Goal: Entertainment & Leisure: Consume media (video, audio)

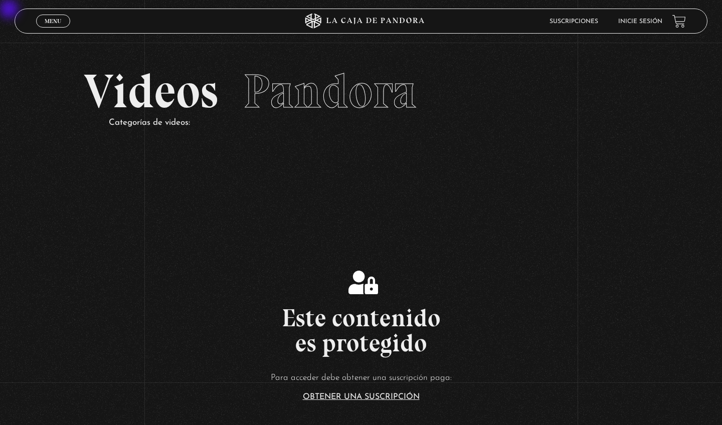
click at [414, 25] on li "Inicie sesión" at bounding box center [640, 22] width 44 height 16
click at [414, 22] on link "Inicie sesión" at bounding box center [640, 22] width 44 height 6
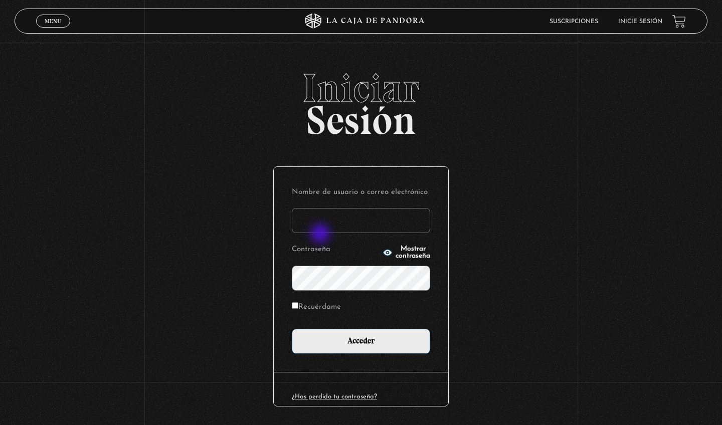
type input "vcrmichelle"
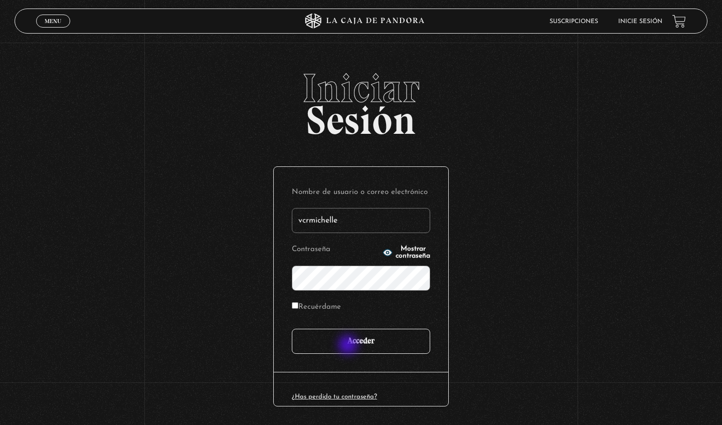
click at [349, 346] on input "Acceder" at bounding box center [361, 341] width 138 height 25
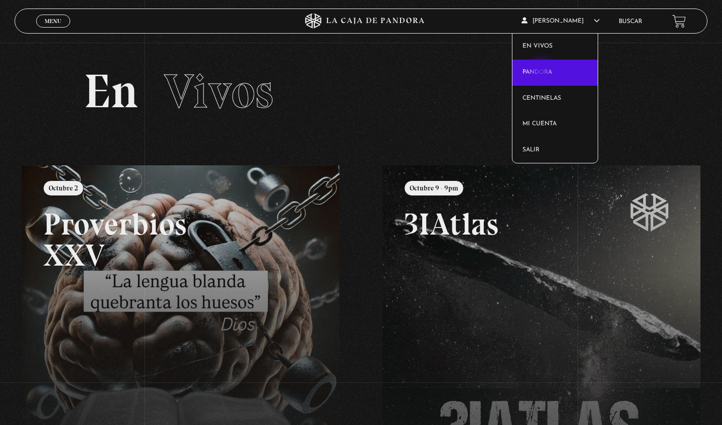
click at [542, 71] on link "Pandora" at bounding box center [555, 73] width 86 height 26
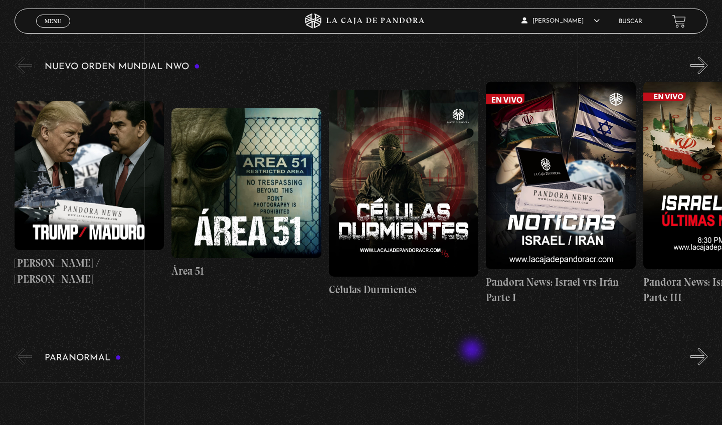
scroll to position [166, 0]
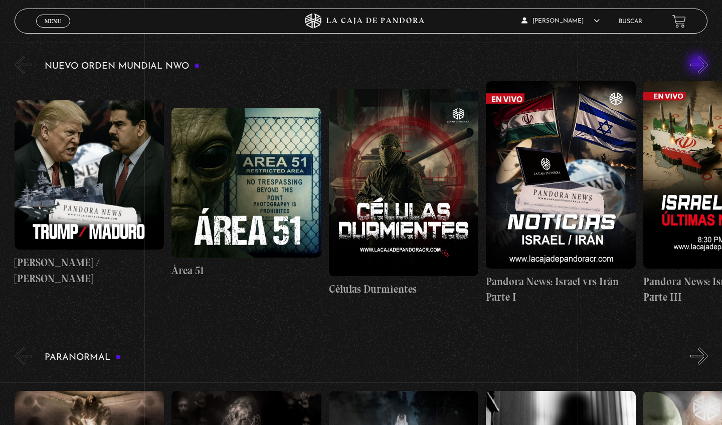
click at [698, 64] on button "»" at bounding box center [699, 65] width 18 height 18
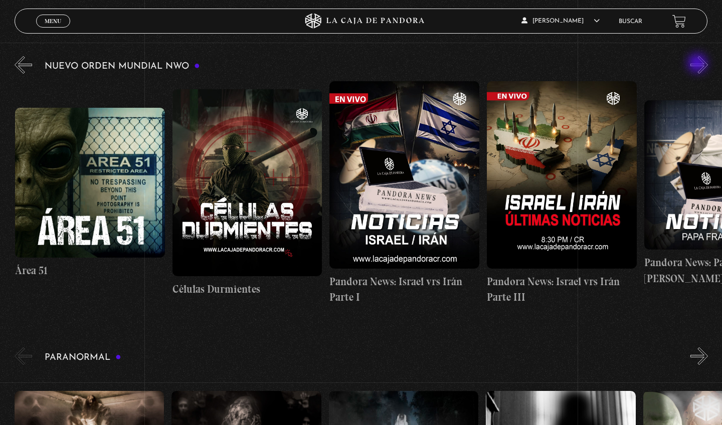
click at [698, 64] on button "»" at bounding box center [699, 65] width 18 height 18
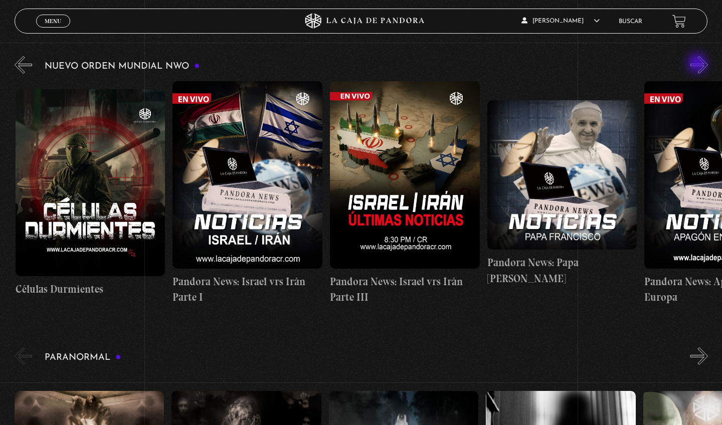
click at [698, 64] on button "»" at bounding box center [699, 65] width 18 height 18
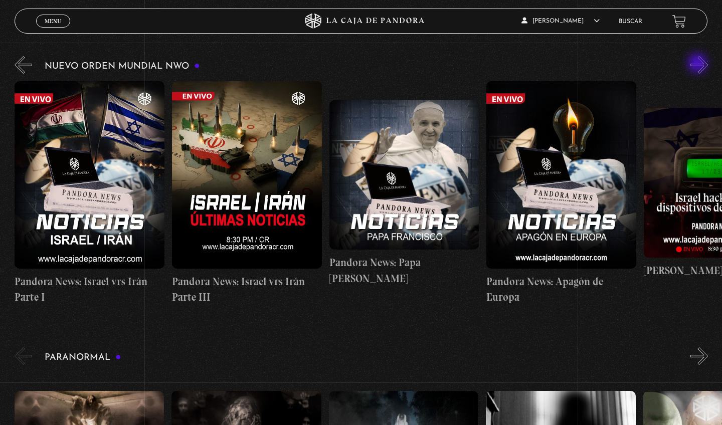
click at [698, 64] on button "»" at bounding box center [699, 65] width 18 height 18
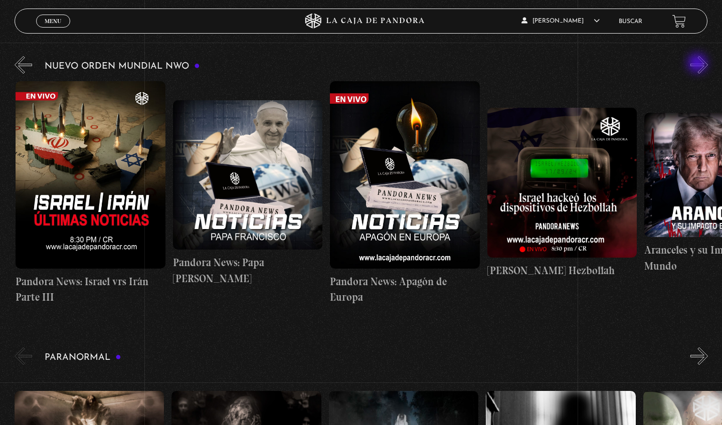
click at [698, 64] on button "»" at bounding box center [699, 65] width 18 height 18
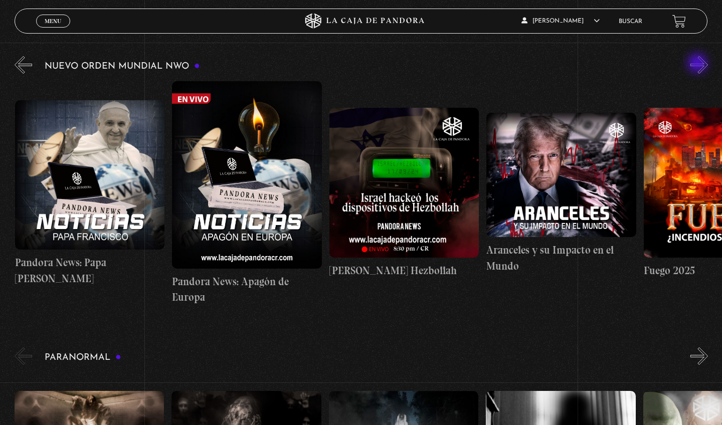
click at [698, 64] on button "»" at bounding box center [699, 65] width 18 height 18
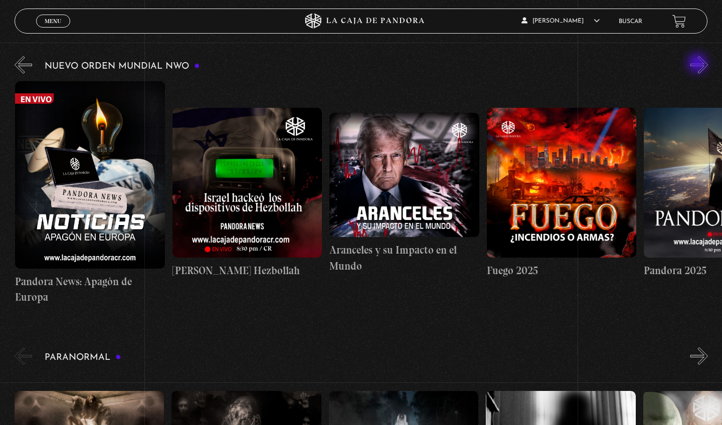
scroll to position [0, 943]
click at [698, 64] on button "»" at bounding box center [699, 65] width 18 height 18
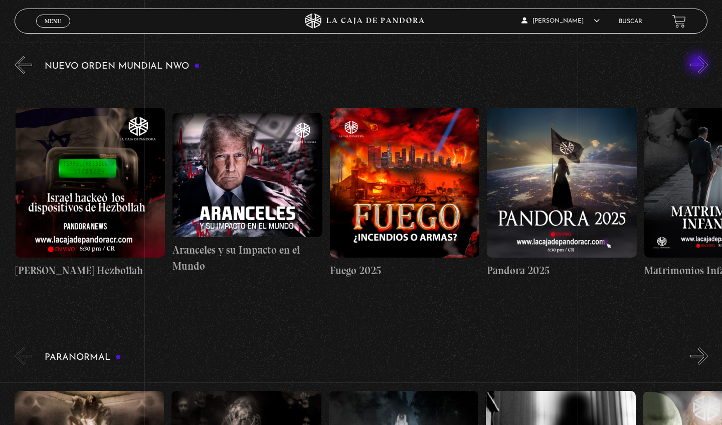
scroll to position [0, 1100]
click at [698, 64] on button "»" at bounding box center [699, 65] width 18 height 18
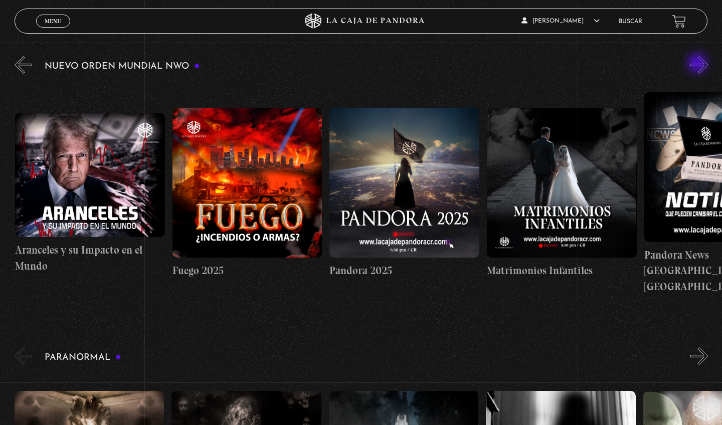
scroll to position [0, 1258]
click at [698, 64] on button "»" at bounding box center [699, 65] width 18 height 18
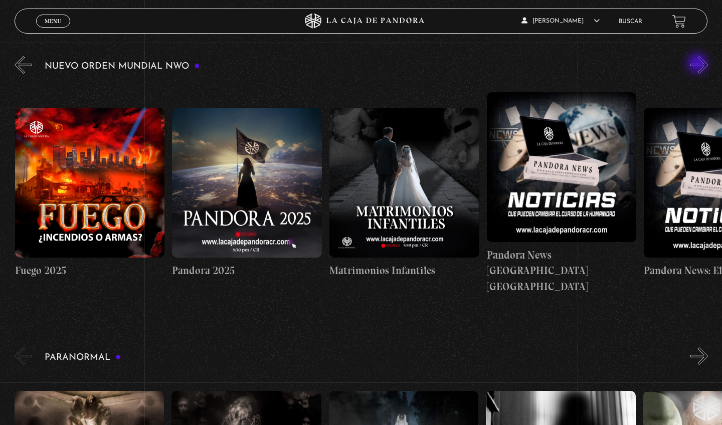
click at [698, 64] on button "»" at bounding box center [699, 65] width 18 height 18
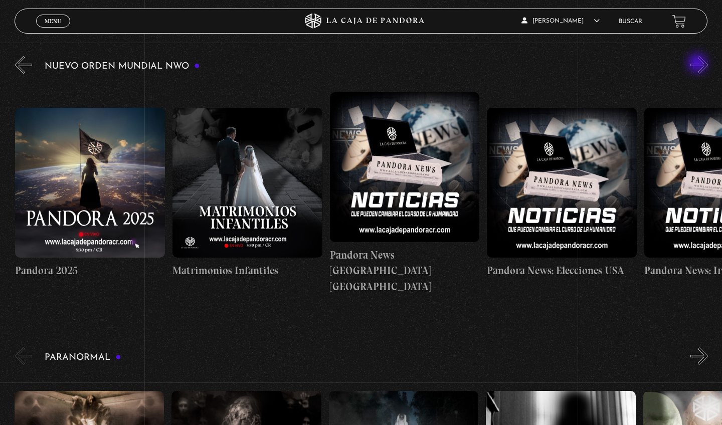
scroll to position [0, 1572]
click at [698, 64] on button "»" at bounding box center [699, 65] width 18 height 18
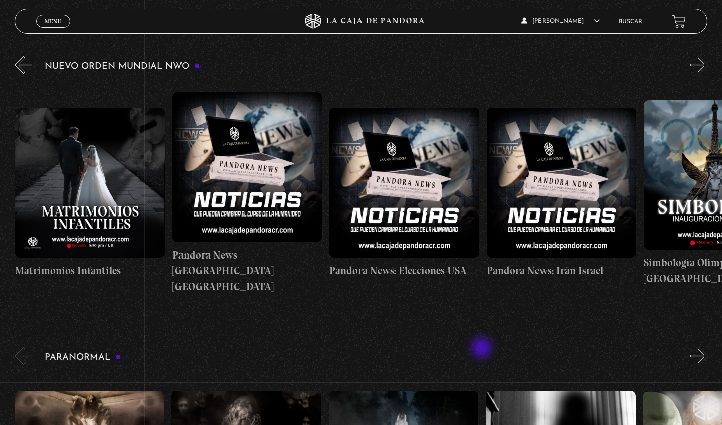
scroll to position [0, 1729]
click at [689, 63] on div "Nuevo Orden Mundial NWO 2023" at bounding box center [369, 179] width 708 height 251
click at [696, 66] on button "»" at bounding box center [699, 65] width 18 height 18
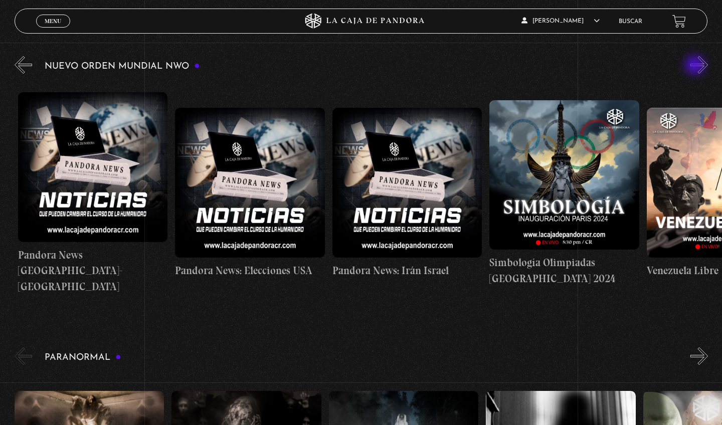
click at [696, 66] on button "»" at bounding box center [699, 65] width 18 height 18
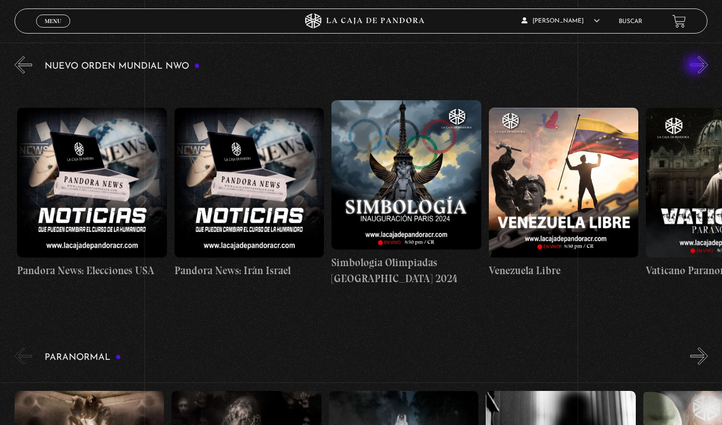
click at [696, 66] on button "»" at bounding box center [699, 65] width 18 height 18
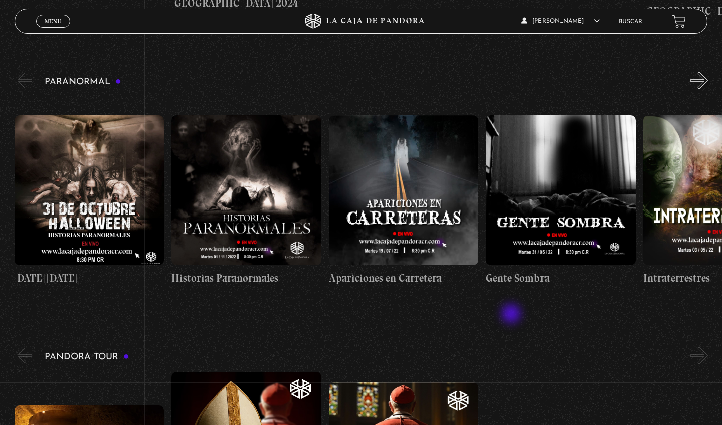
scroll to position [437, 0]
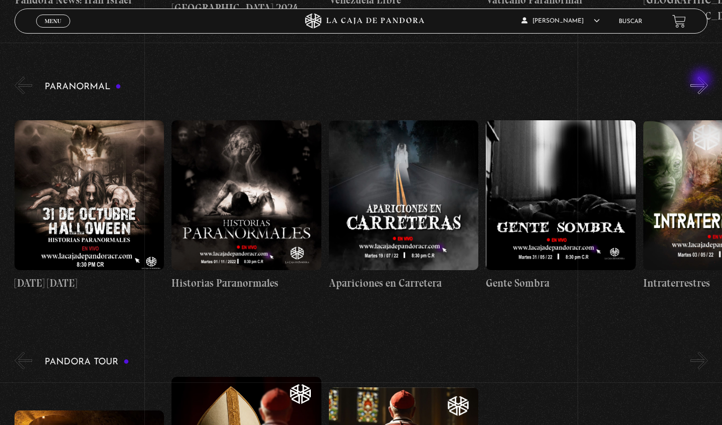
click at [703, 80] on button "»" at bounding box center [699, 86] width 18 height 18
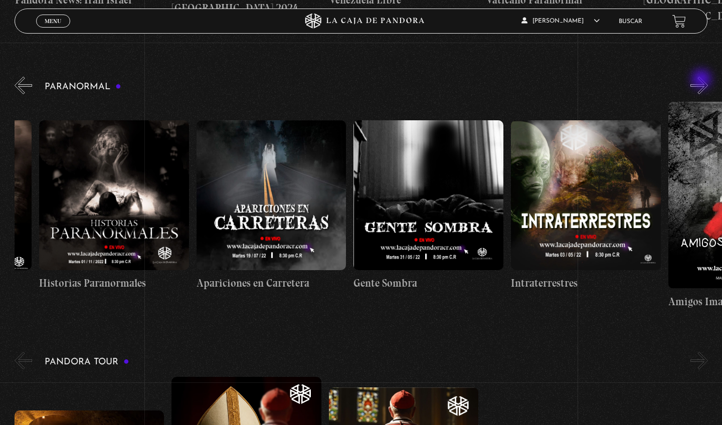
click at [703, 80] on button "»" at bounding box center [699, 86] width 18 height 18
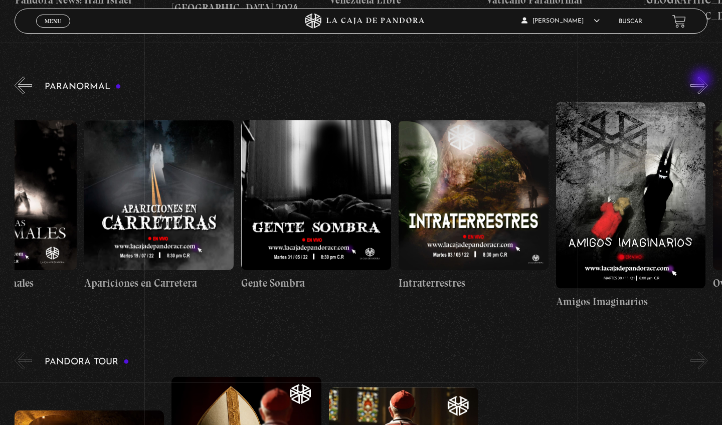
click at [703, 80] on button "»" at bounding box center [699, 86] width 18 height 18
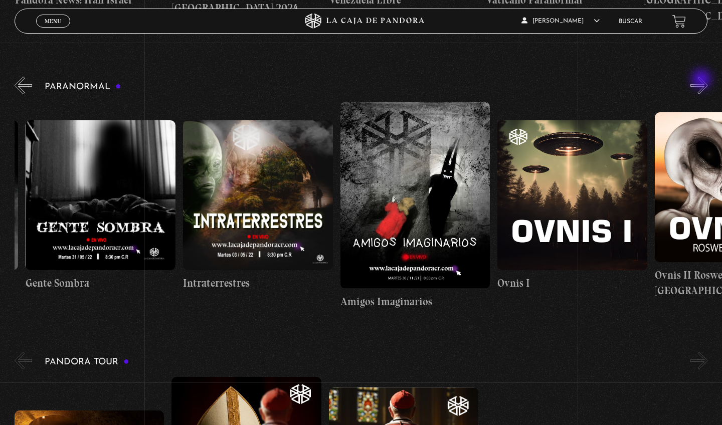
click at [703, 80] on button "»" at bounding box center [699, 86] width 18 height 18
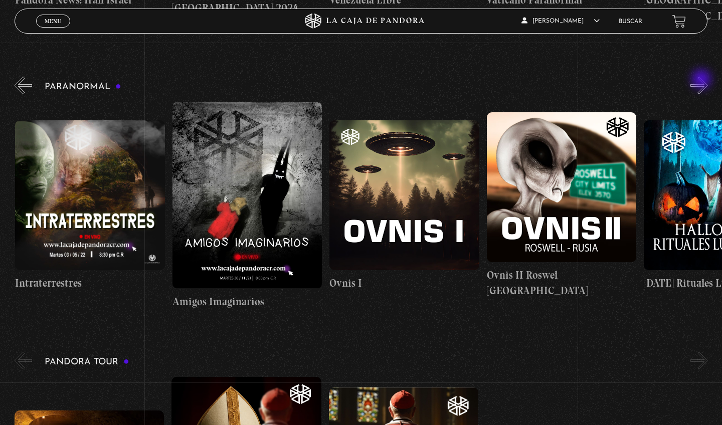
scroll to position [0, 629]
click at [698, 84] on button "»" at bounding box center [699, 86] width 18 height 18
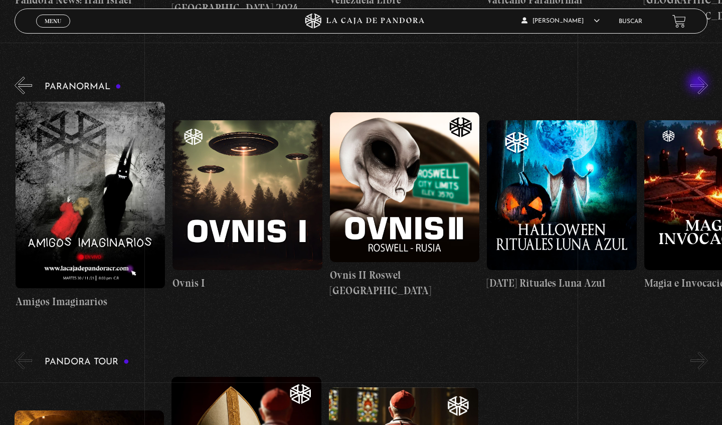
click at [698, 84] on button "»" at bounding box center [699, 86] width 18 height 18
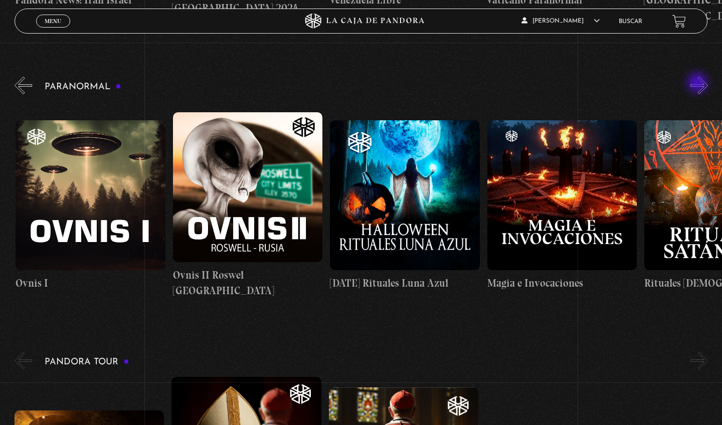
click at [698, 84] on button "»" at bounding box center [699, 86] width 18 height 18
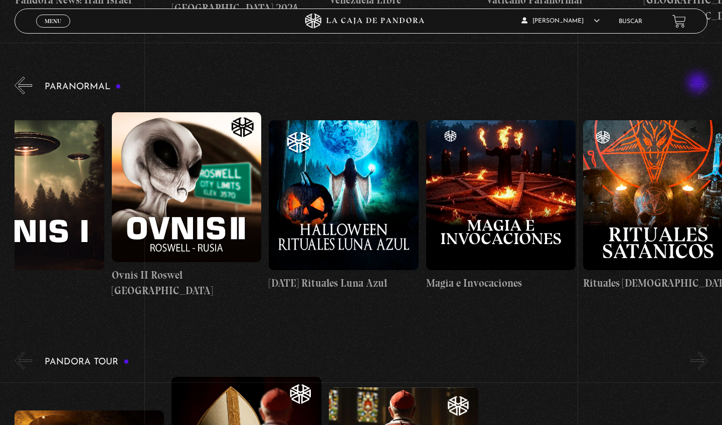
scroll to position [0, 1022]
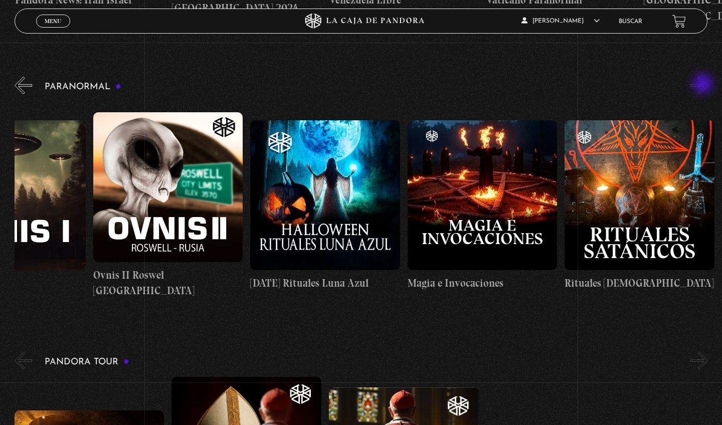
click at [704, 85] on button "»" at bounding box center [699, 86] width 18 height 18
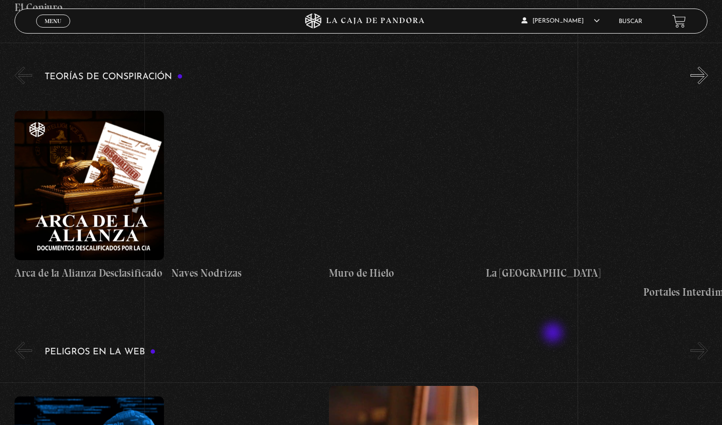
scroll to position [1567, 0]
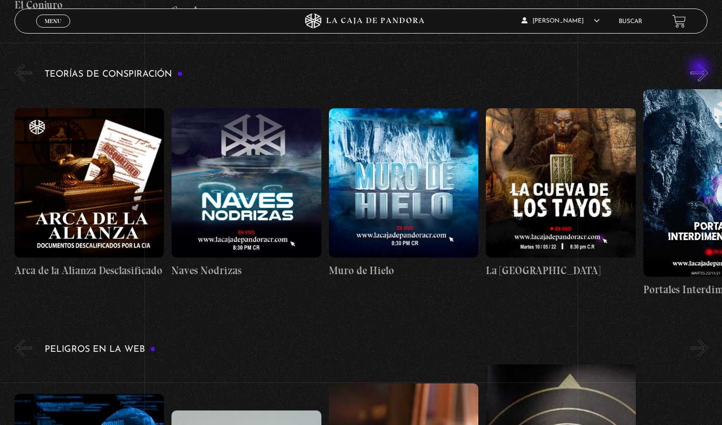
click at [700, 69] on button "»" at bounding box center [699, 73] width 18 height 18
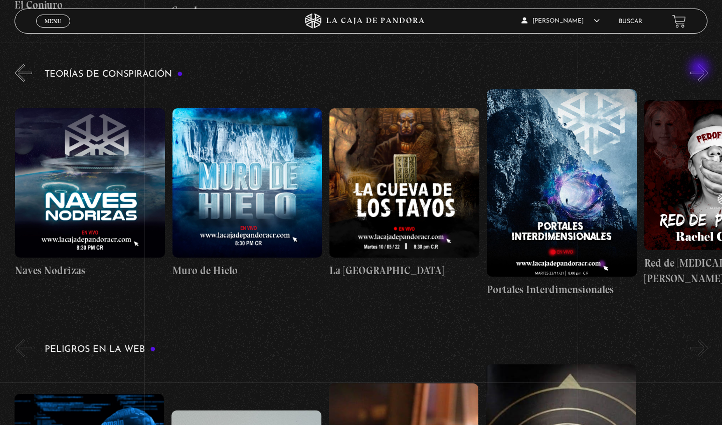
click at [700, 69] on button "»" at bounding box center [699, 73] width 18 height 18
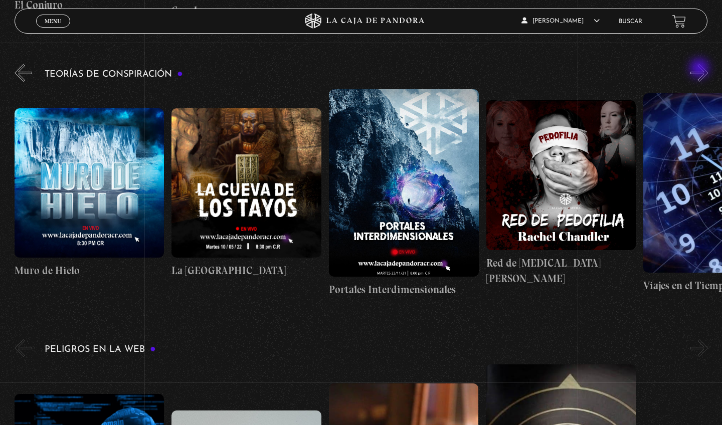
click at [700, 69] on button "»" at bounding box center [699, 73] width 18 height 18
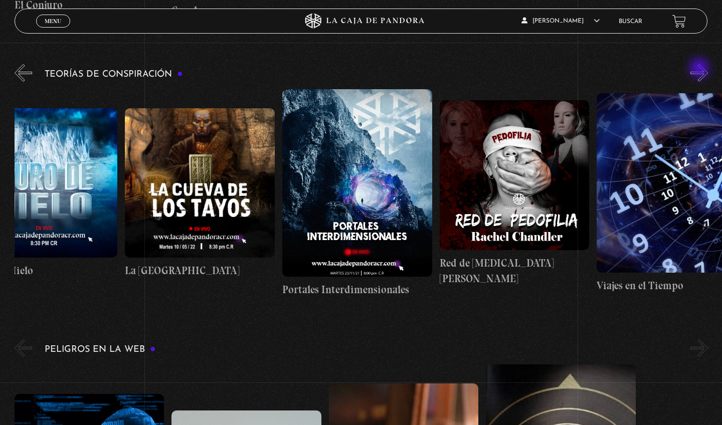
scroll to position [0, 393]
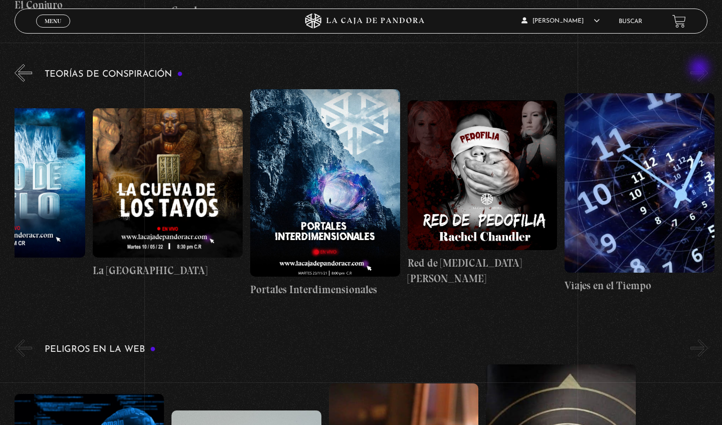
click at [700, 69] on button "»" at bounding box center [699, 73] width 18 height 18
click at [696, 66] on button "»" at bounding box center [699, 73] width 18 height 18
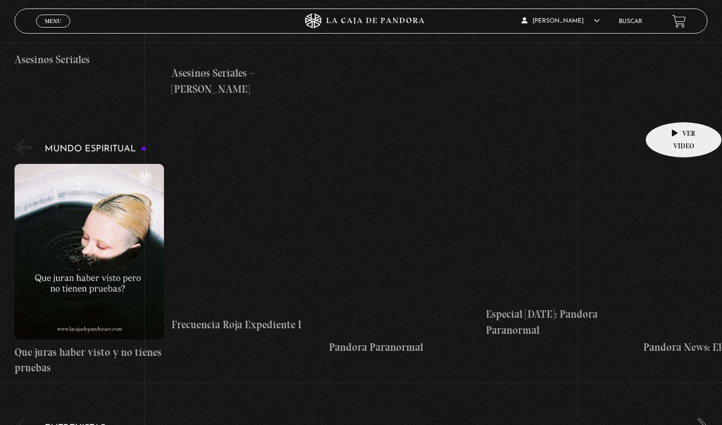
scroll to position [2857, 0]
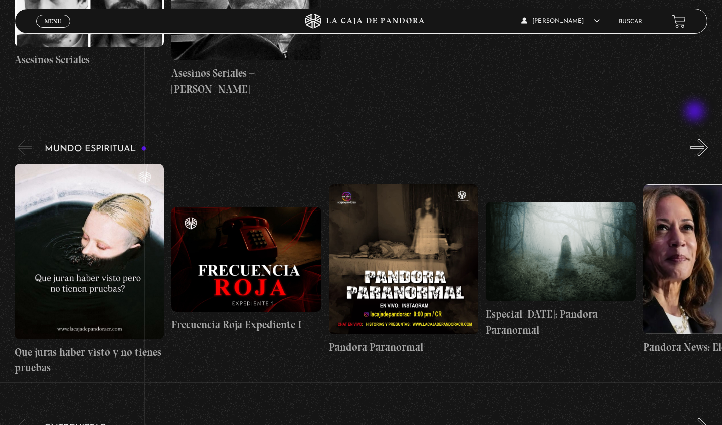
click at [696, 139] on button "»" at bounding box center [699, 148] width 18 height 18
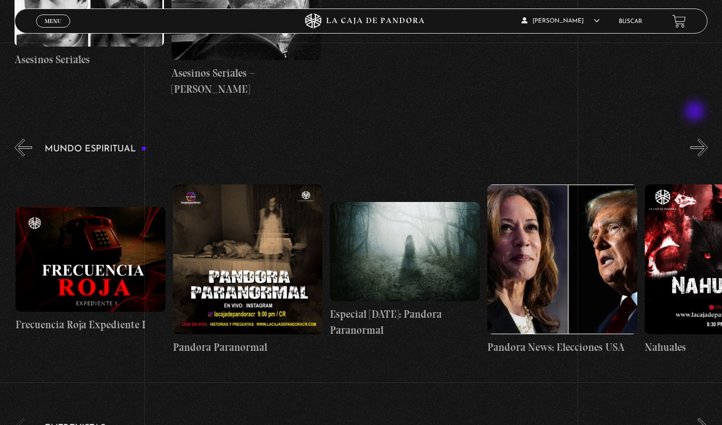
click at [696, 139] on button "»" at bounding box center [699, 148] width 18 height 18
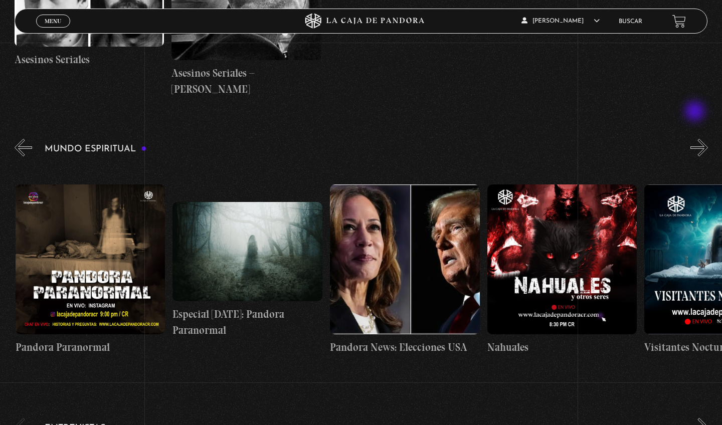
click at [696, 139] on button "»" at bounding box center [699, 148] width 18 height 18
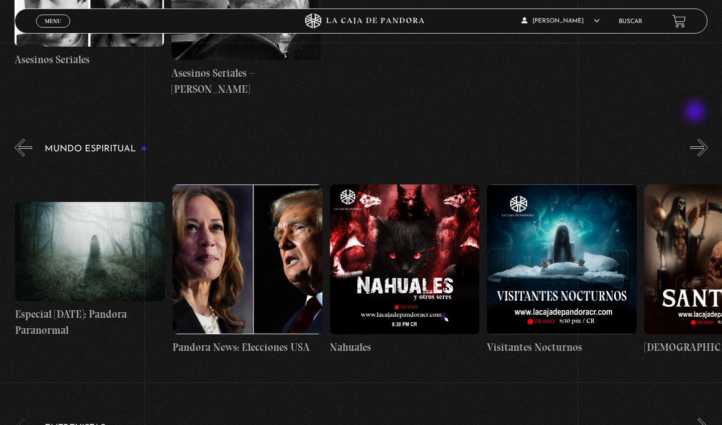
click at [696, 139] on button "»" at bounding box center [699, 148] width 18 height 18
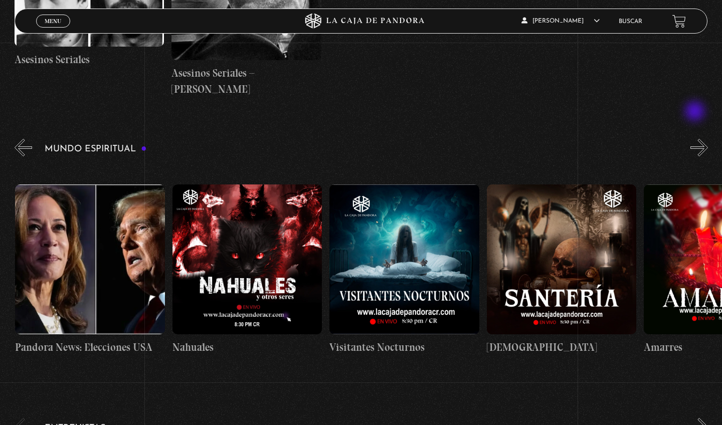
click at [696, 139] on button "»" at bounding box center [699, 148] width 18 height 18
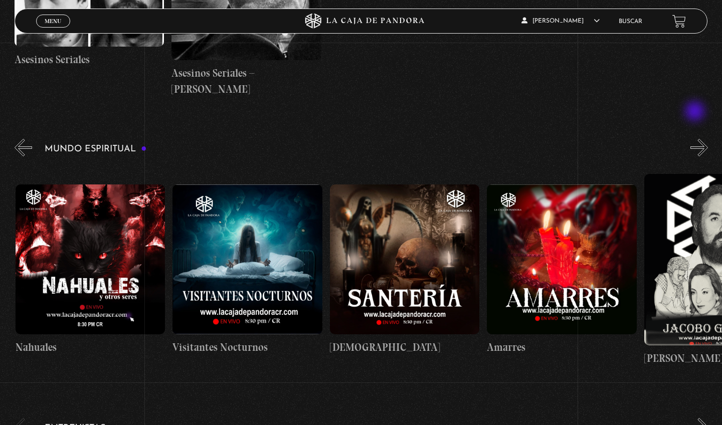
click at [696, 139] on button "»" at bounding box center [699, 148] width 18 height 18
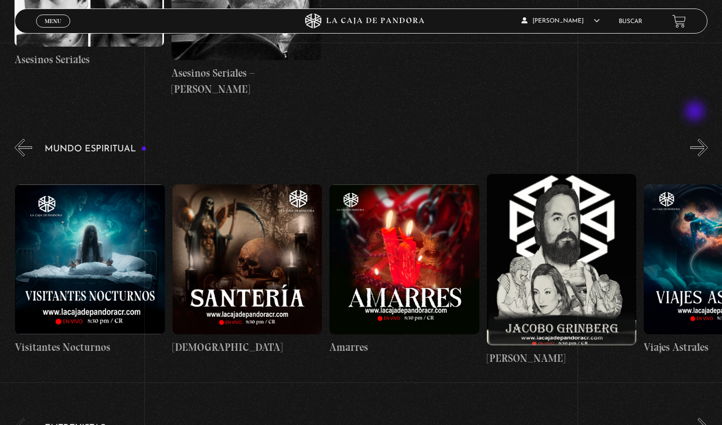
scroll to position [0, 943]
click at [696, 139] on button "»" at bounding box center [699, 148] width 18 height 18
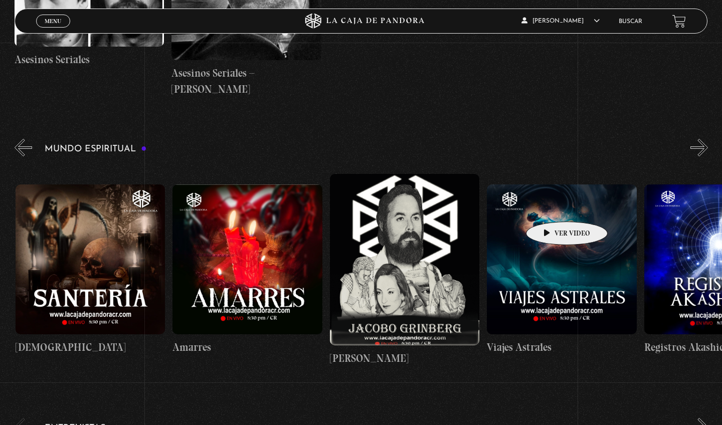
scroll to position [0, 1100]
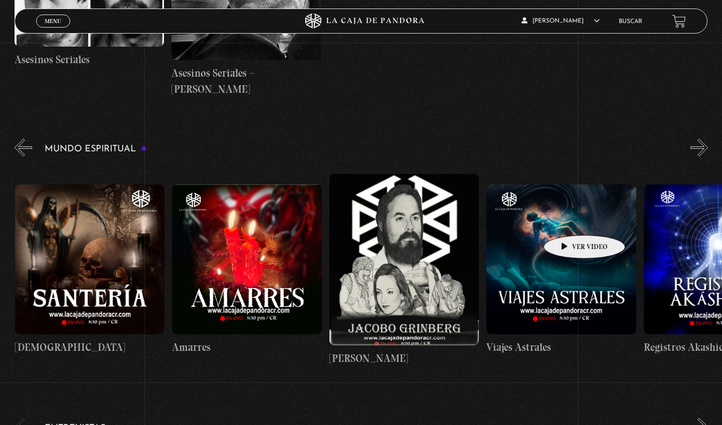
click at [569, 220] on figure at bounding box center [561, 260] width 150 height 150
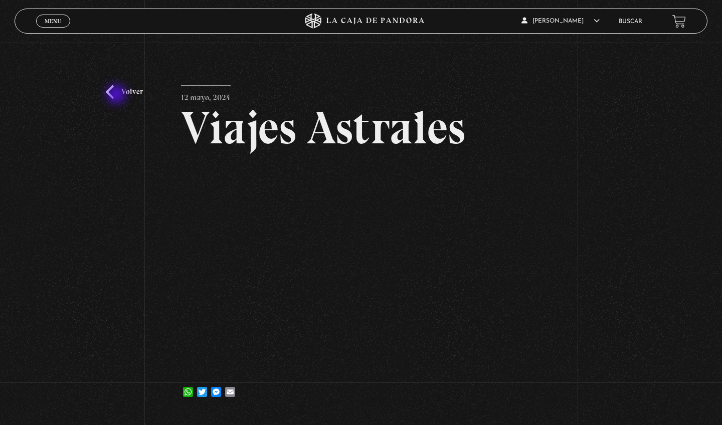
click at [117, 95] on link "Volver" at bounding box center [124, 92] width 37 height 14
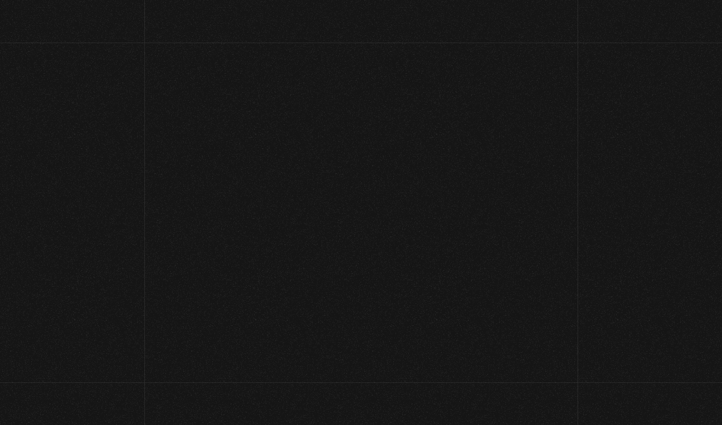
scroll to position [2857, 0]
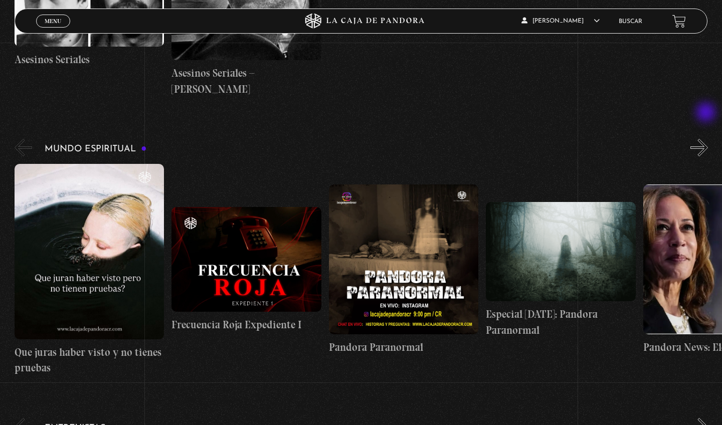
click at [707, 139] on button "»" at bounding box center [699, 148] width 18 height 18
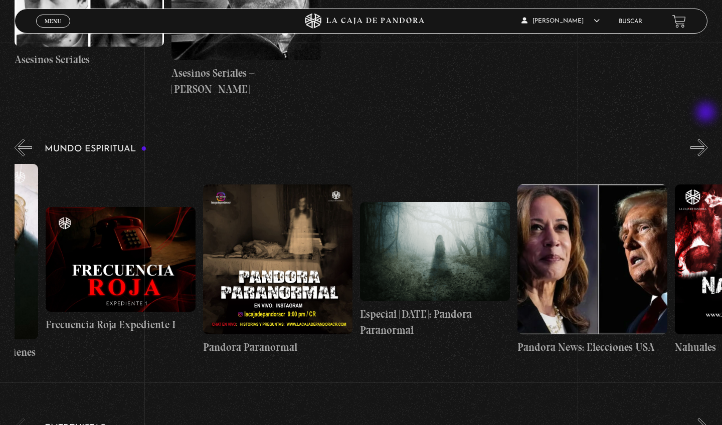
click at [707, 139] on button "»" at bounding box center [699, 148] width 18 height 18
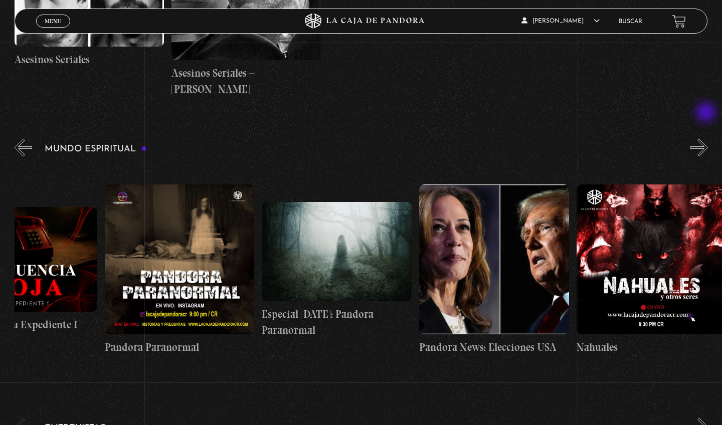
click at [707, 139] on button "»" at bounding box center [699, 148] width 18 height 18
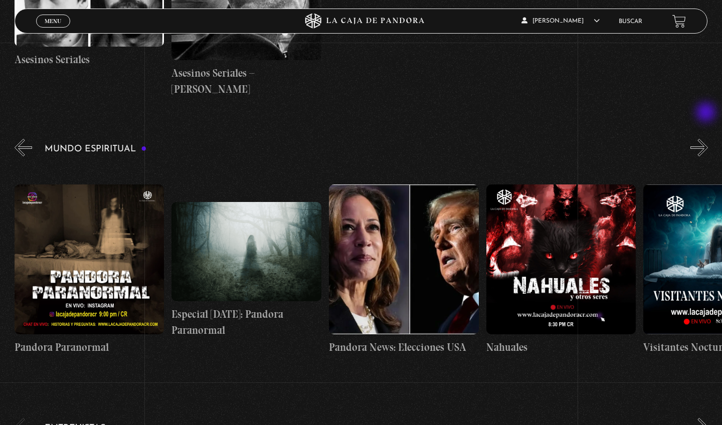
click at [707, 139] on button "»" at bounding box center [699, 148] width 18 height 18
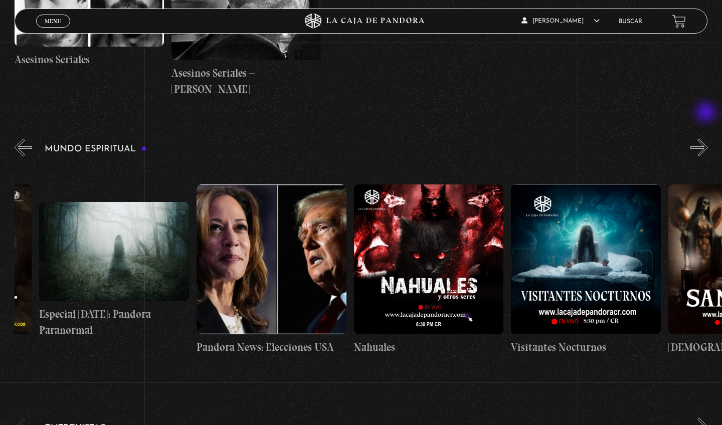
click at [707, 139] on button "»" at bounding box center [699, 148] width 18 height 18
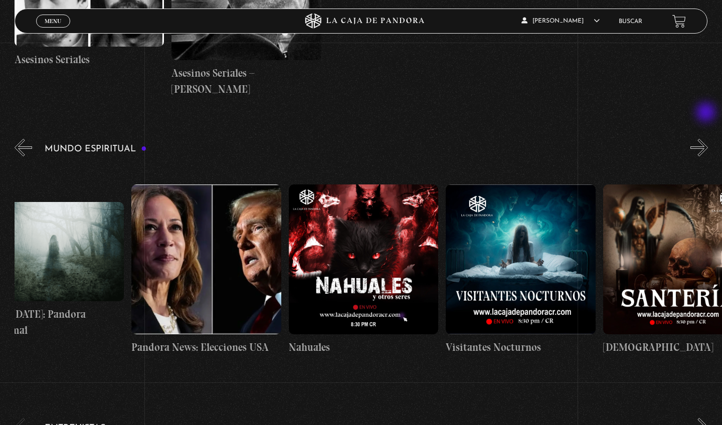
click at [707, 139] on button "»" at bounding box center [699, 148] width 18 height 18
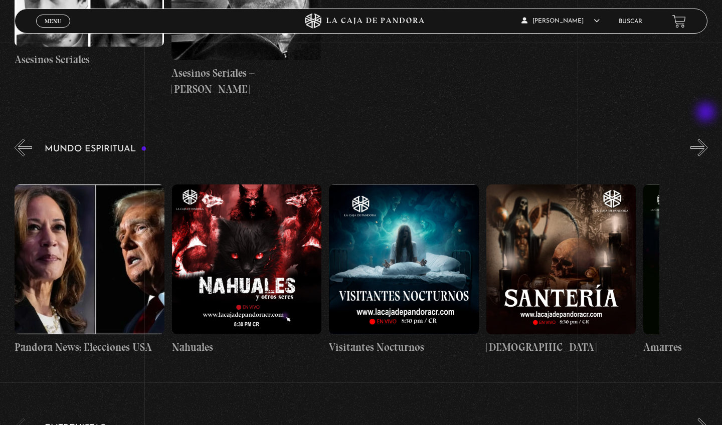
click at [707, 139] on button "»" at bounding box center [699, 148] width 18 height 18
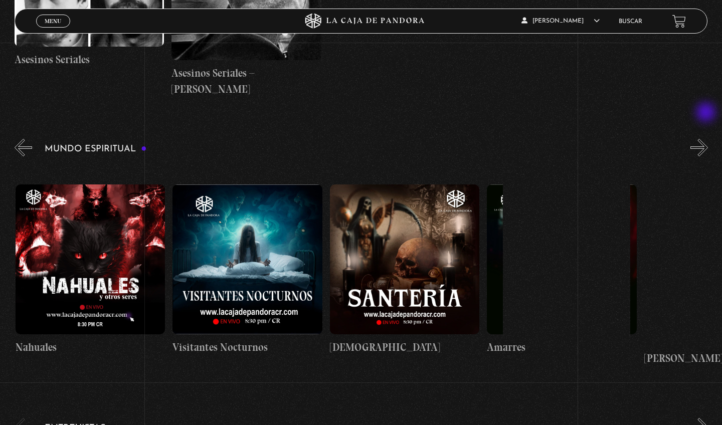
click at [707, 139] on button "»" at bounding box center [699, 148] width 18 height 18
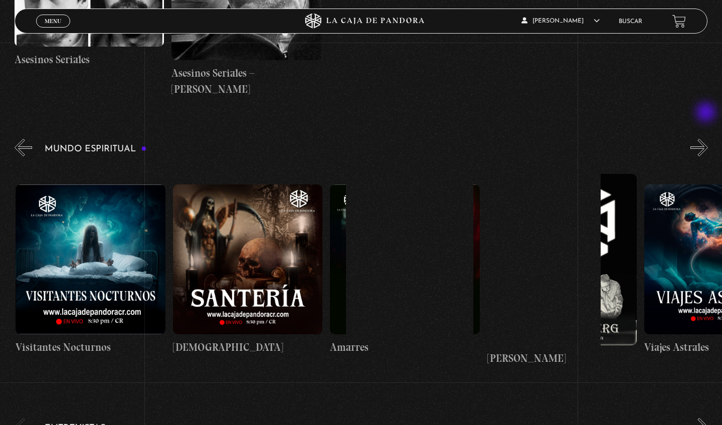
click at [707, 139] on button "»" at bounding box center [699, 148] width 18 height 18
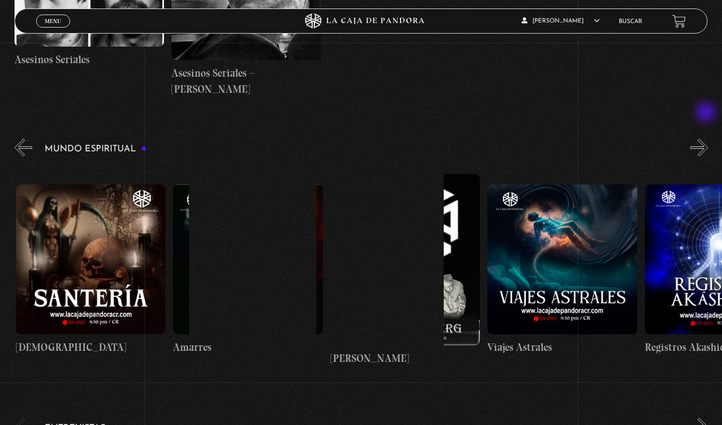
click at [707, 139] on button "»" at bounding box center [699, 148] width 18 height 18
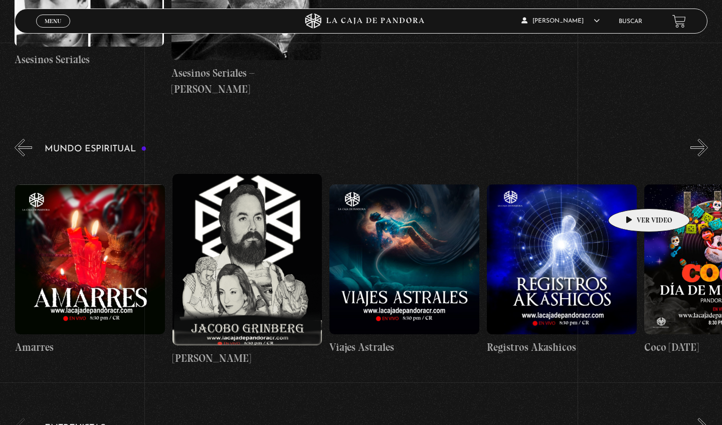
scroll to position [0, 1258]
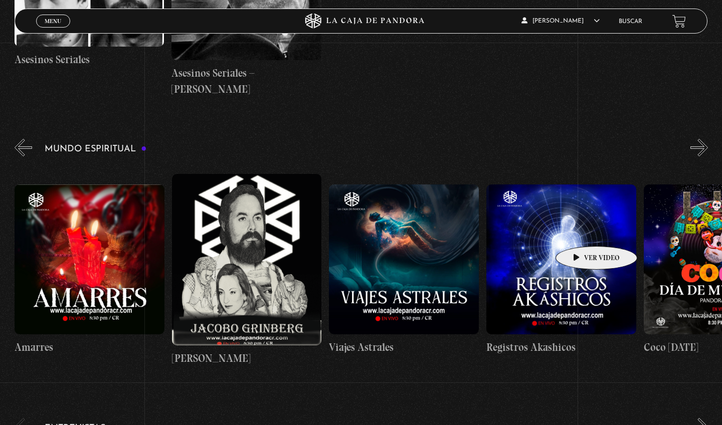
click at [581, 231] on figure at bounding box center [561, 260] width 150 height 150
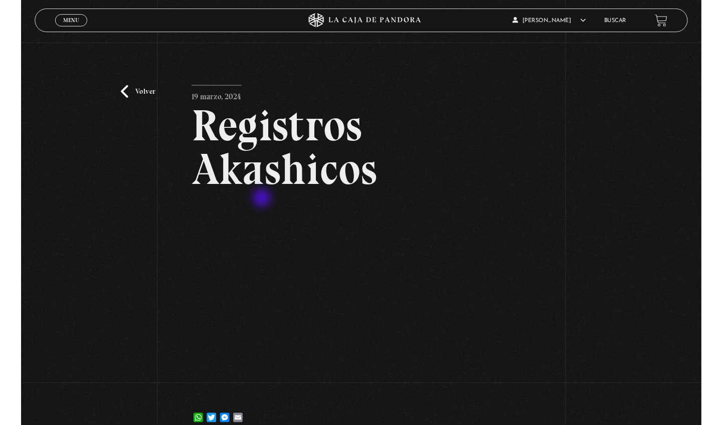
scroll to position [122, 0]
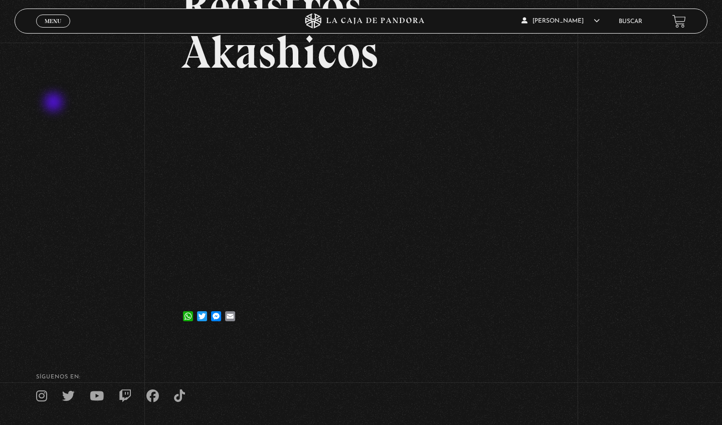
scroll to position [74, 0]
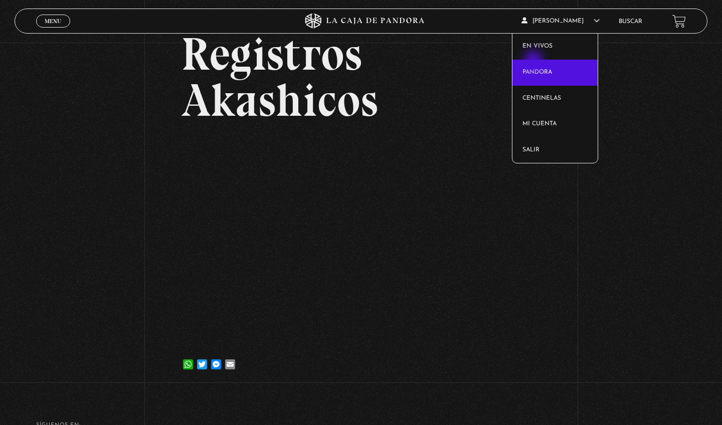
click at [535, 61] on link "Pandora" at bounding box center [555, 73] width 86 height 26
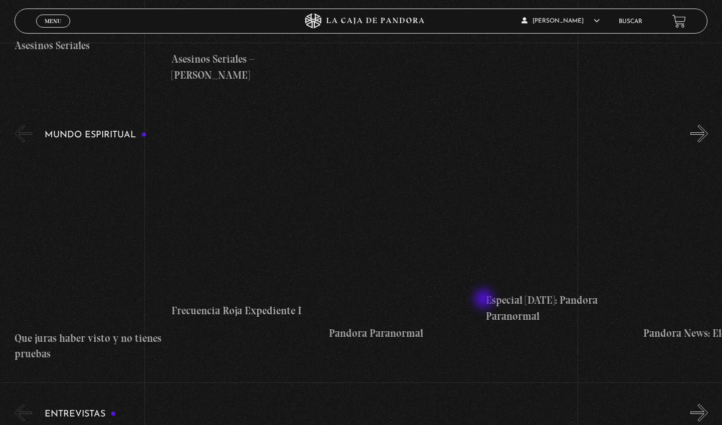
scroll to position [2874, 0]
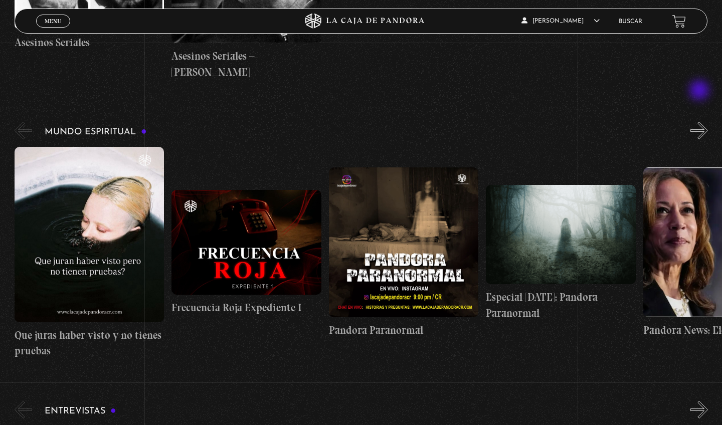
click at [700, 122] on button "»" at bounding box center [699, 131] width 18 height 18
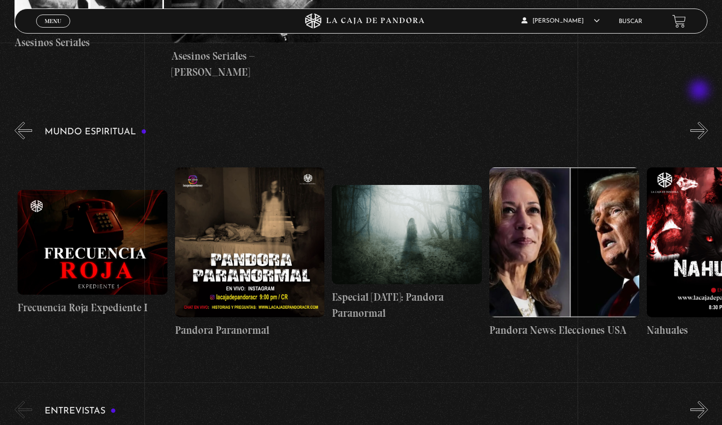
click at [700, 122] on button "»" at bounding box center [699, 131] width 18 height 18
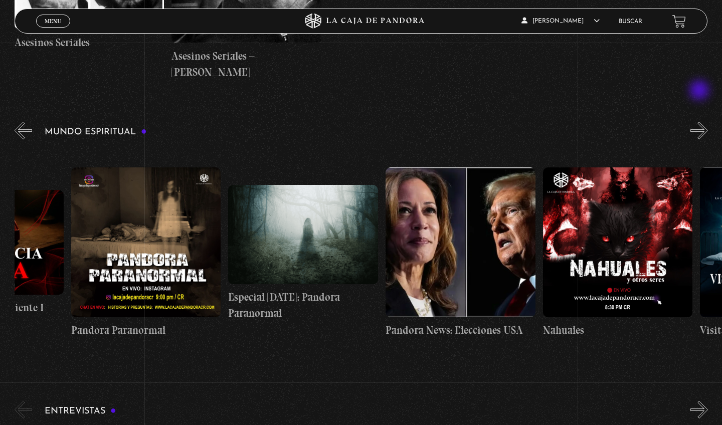
click at [700, 122] on button "»" at bounding box center [699, 131] width 18 height 18
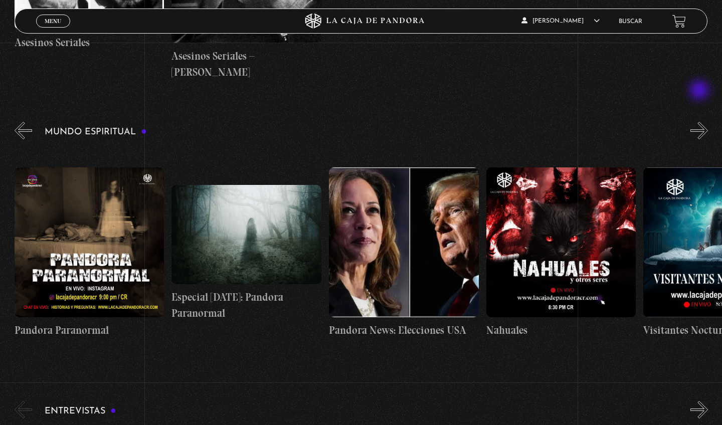
click at [700, 122] on button "»" at bounding box center [699, 131] width 18 height 18
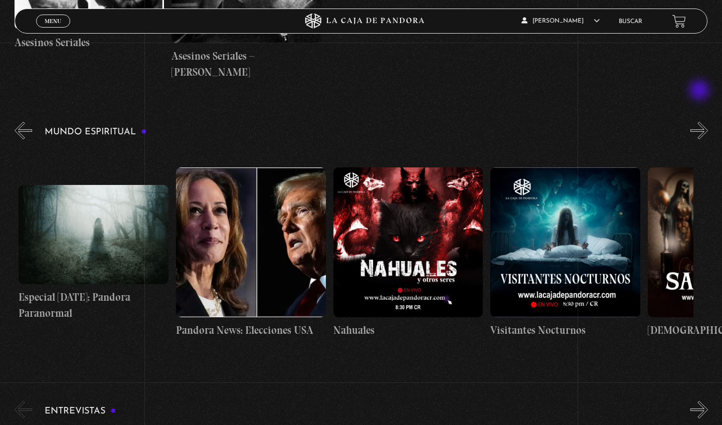
click at [700, 122] on button "»" at bounding box center [699, 131] width 18 height 18
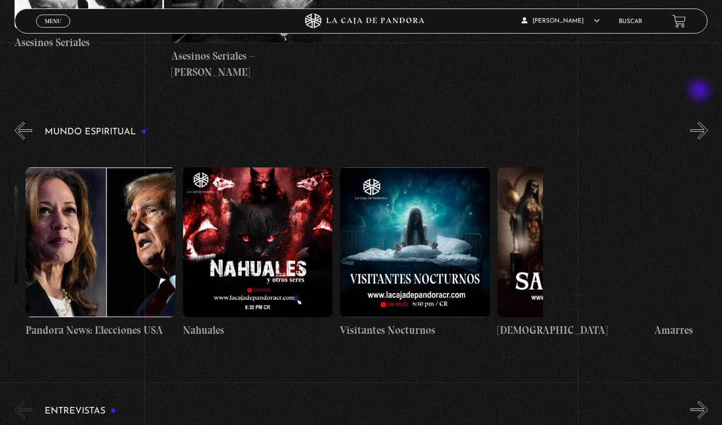
click at [700, 122] on button "»" at bounding box center [699, 131] width 18 height 18
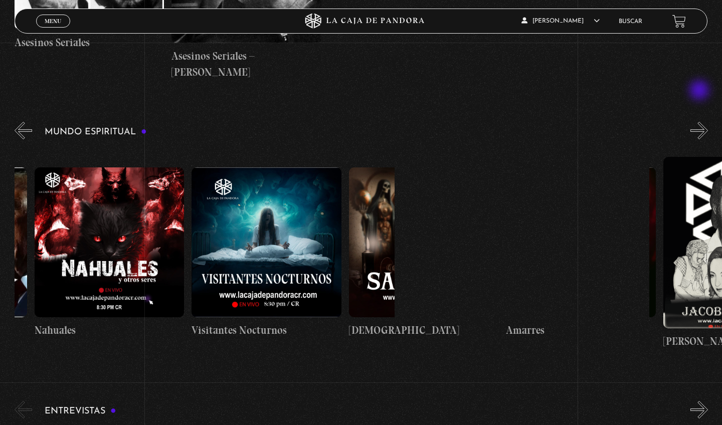
click at [700, 122] on button "»" at bounding box center [699, 131] width 18 height 18
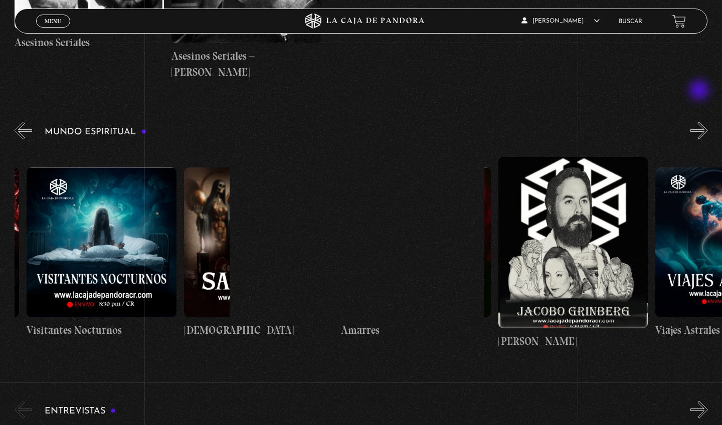
click at [700, 122] on button "»" at bounding box center [699, 131] width 18 height 18
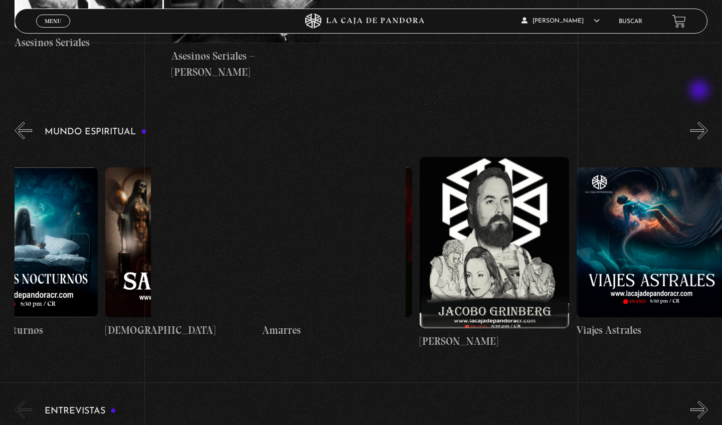
click at [700, 122] on button "»" at bounding box center [699, 131] width 18 height 18
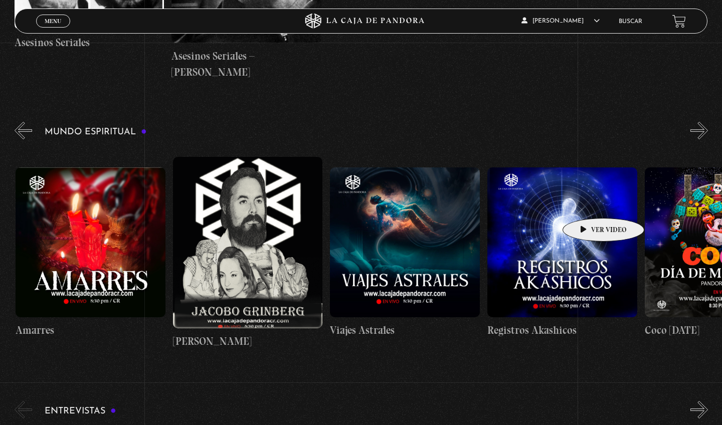
scroll to position [0, 1257]
click at [583, 206] on figure at bounding box center [562, 242] width 150 height 150
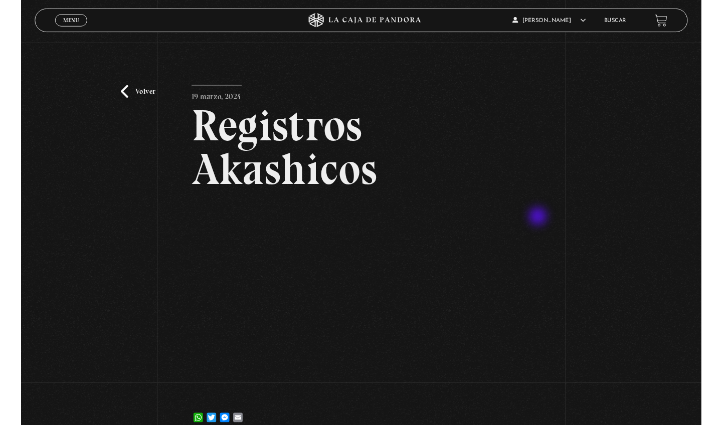
scroll to position [77, 0]
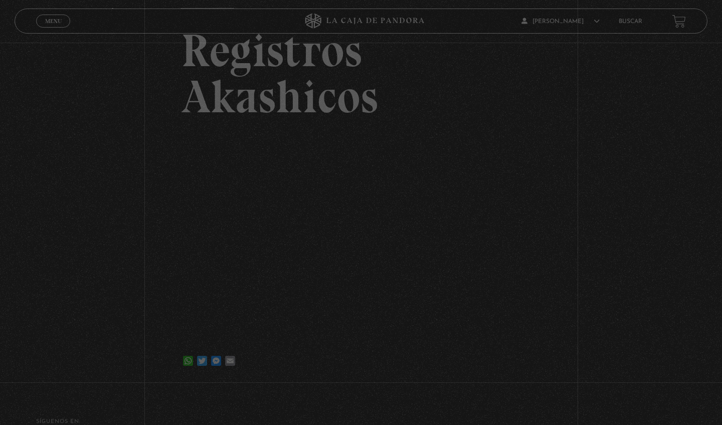
scroll to position [77, 0]
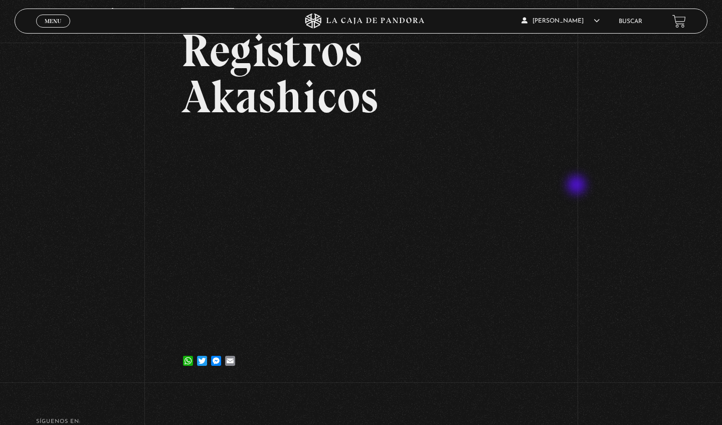
click at [578, 186] on div "Volver 19 marzo, 2024 Registros Akashicos WhatsApp Twitter Messenger Email" at bounding box center [361, 174] width 722 height 419
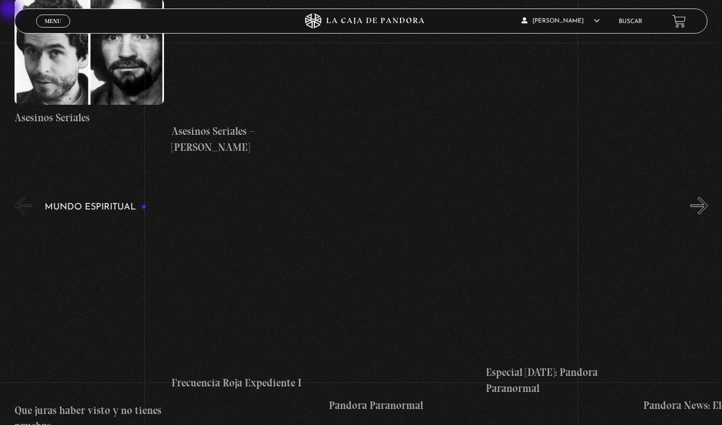
scroll to position [2799, 0]
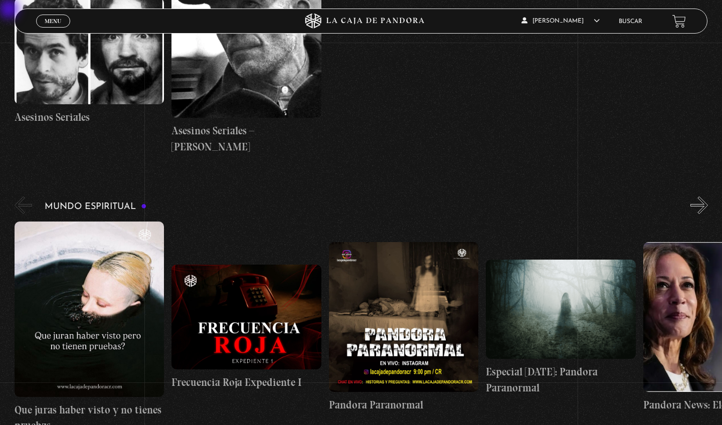
click at [696, 197] on button "»" at bounding box center [699, 206] width 18 height 18
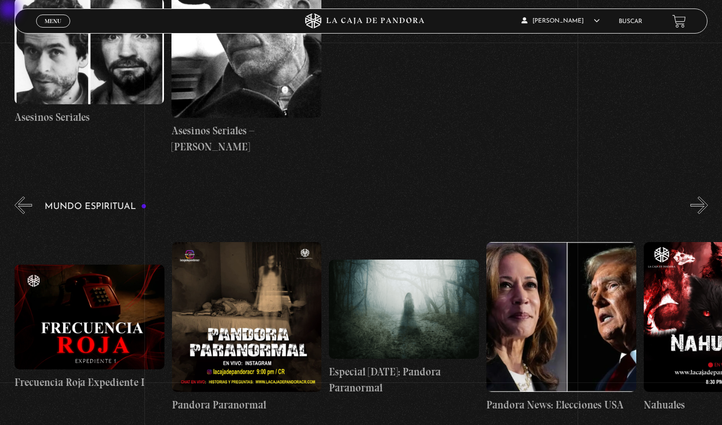
click at [696, 197] on button "»" at bounding box center [699, 206] width 18 height 18
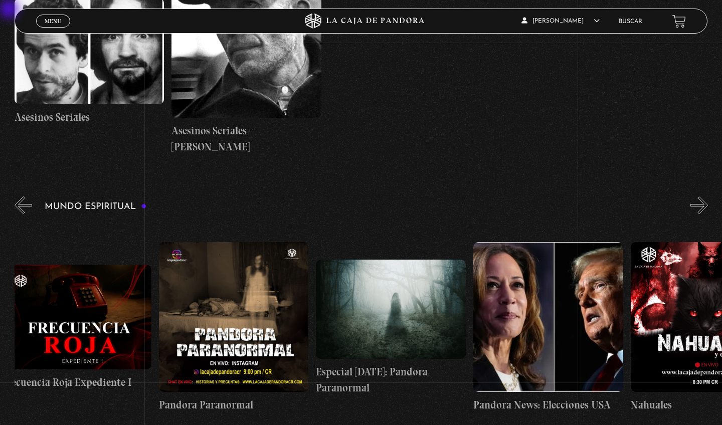
click at [696, 197] on button "»" at bounding box center [699, 206] width 18 height 18
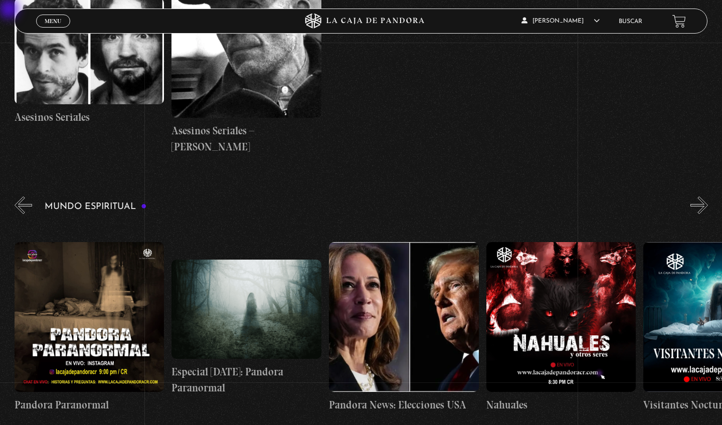
click at [696, 197] on button "»" at bounding box center [699, 206] width 18 height 18
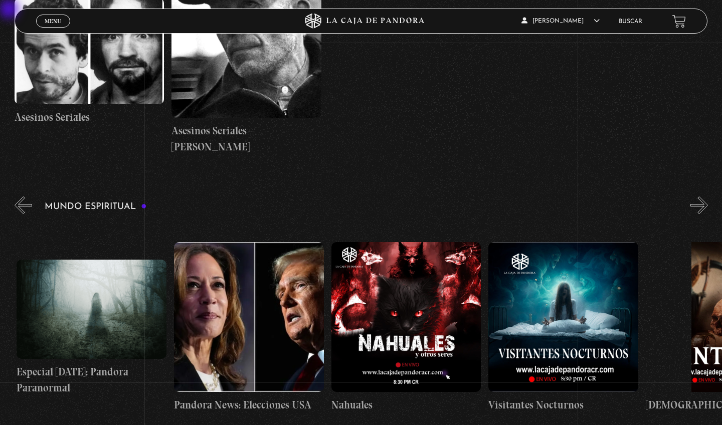
click at [696, 197] on button "»" at bounding box center [699, 206] width 18 height 18
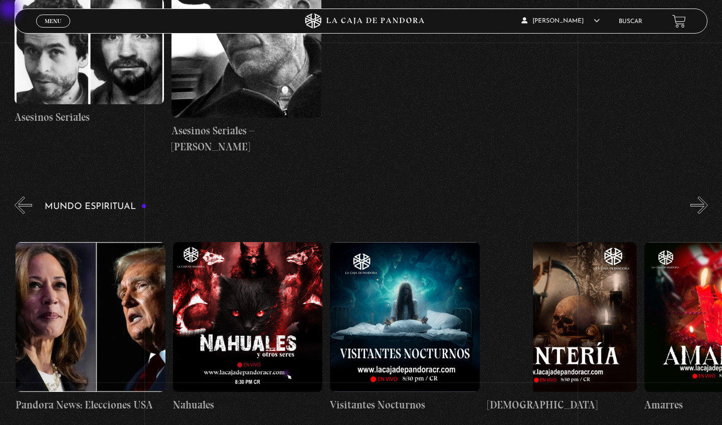
click at [696, 197] on button "»" at bounding box center [699, 206] width 18 height 18
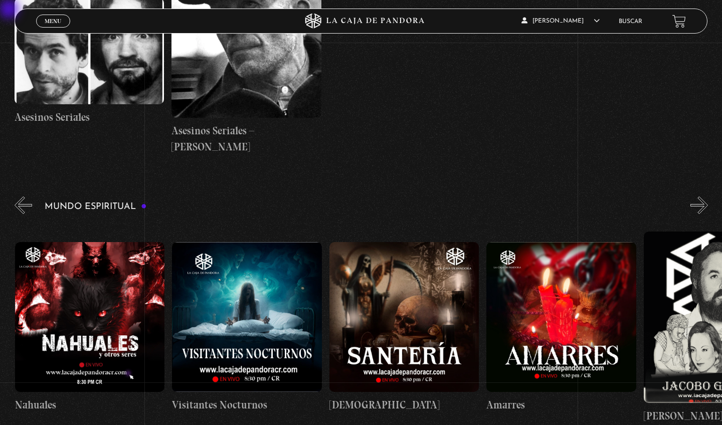
click at [696, 197] on button "»" at bounding box center [699, 206] width 18 height 18
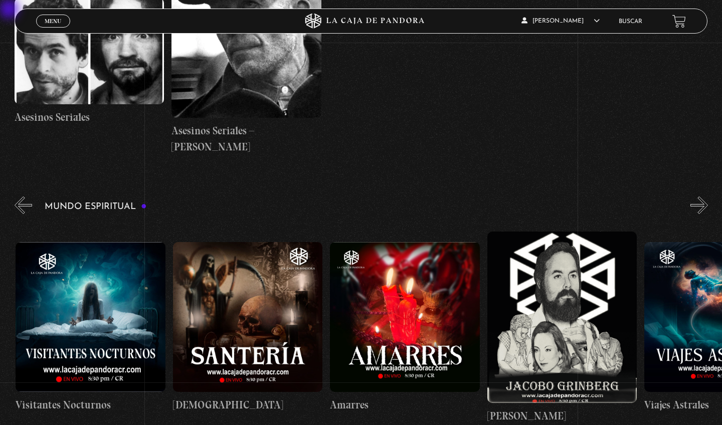
click at [696, 197] on button "»" at bounding box center [699, 206] width 18 height 18
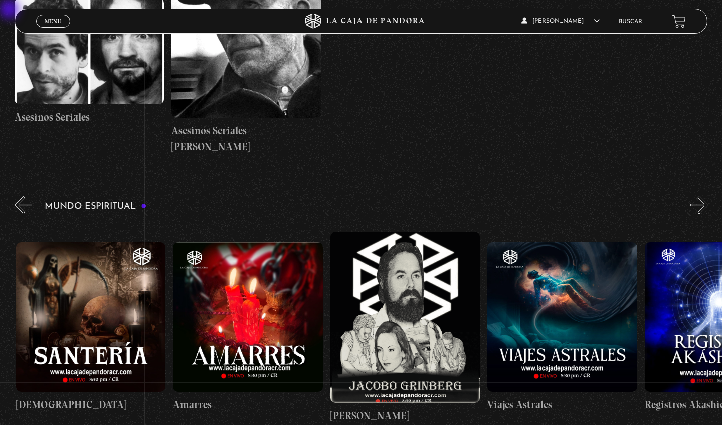
click at [696, 197] on button "»" at bounding box center [699, 206] width 18 height 18
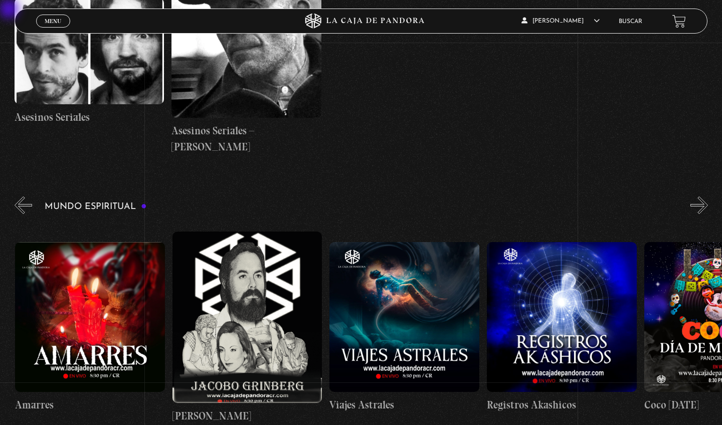
scroll to position [0, 1258]
click at [591, 270] on figure at bounding box center [561, 317] width 150 height 150
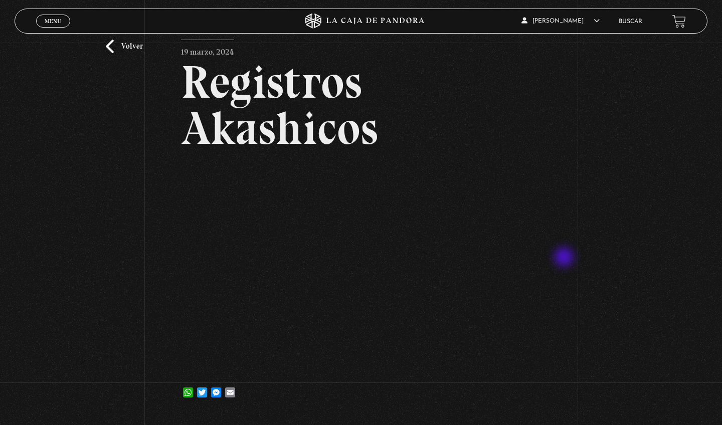
scroll to position [48, 0]
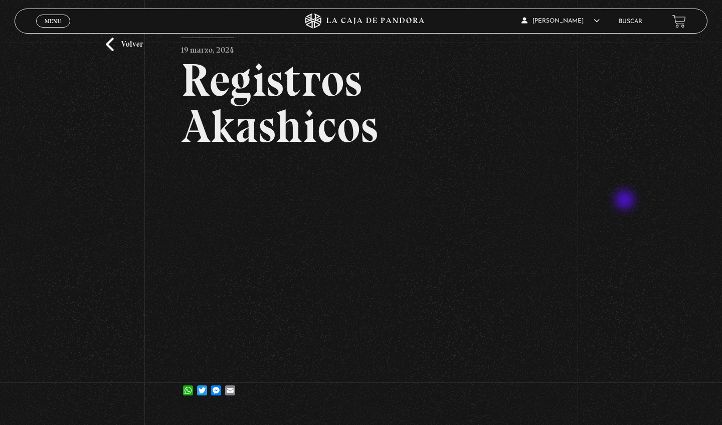
click at [626, 201] on div "Volver 19 marzo, 2024 Registros Akashicos WhatsApp Twitter Messenger Email" at bounding box center [361, 204] width 722 height 419
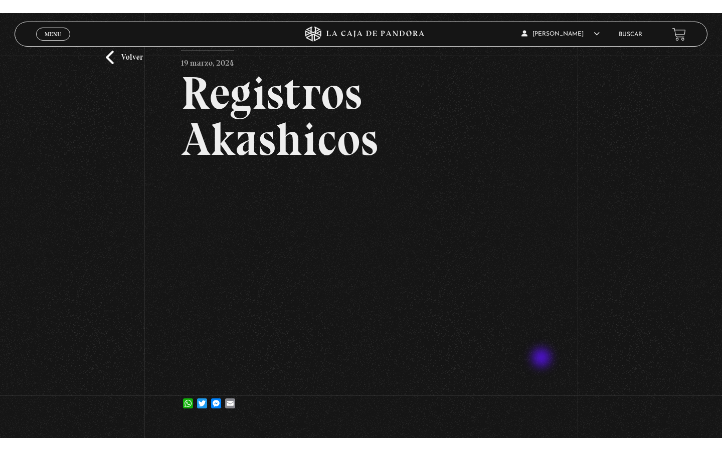
scroll to position [0, 0]
